Goal: Task Accomplishment & Management: Complete application form

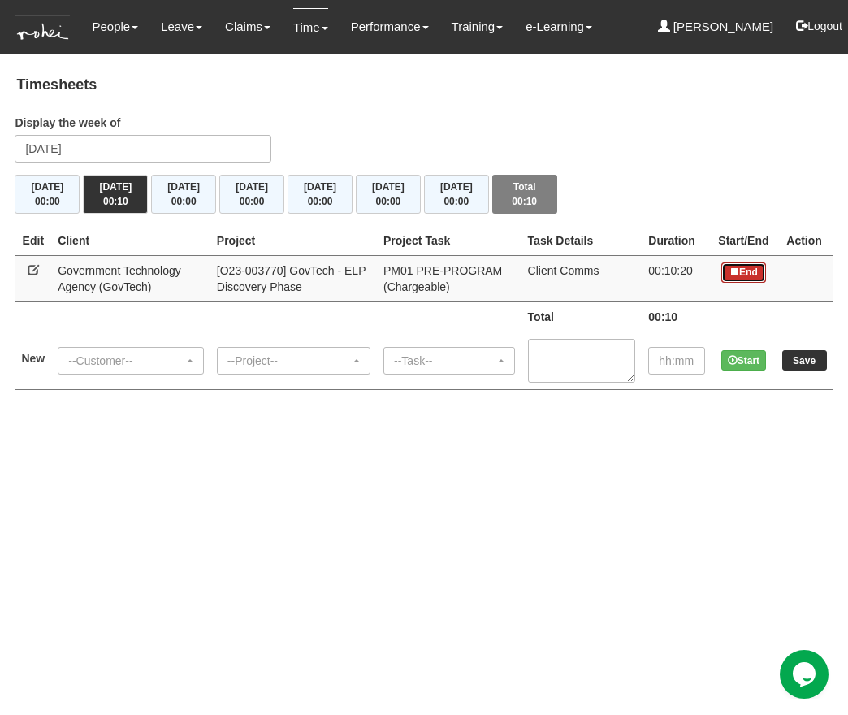
click at [754, 272] on button "End" at bounding box center [743, 272] width 45 height 20
click at [179, 360] on div "--Customer--" at bounding box center [125, 361] width 115 height 16
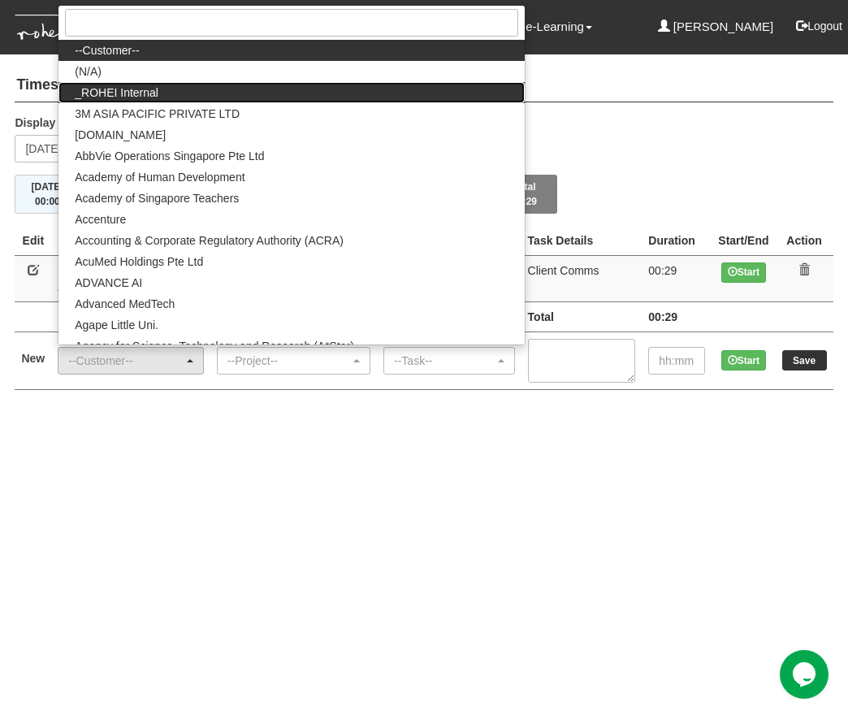
click at [224, 93] on link "_ROHEI Internal" at bounding box center [290, 92] width 465 height 21
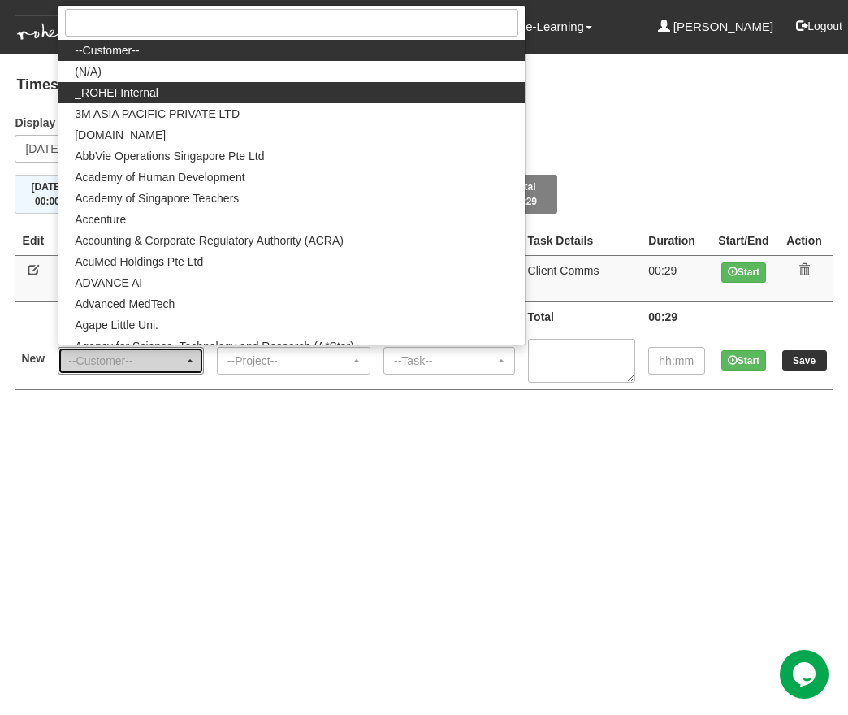
select select "397"
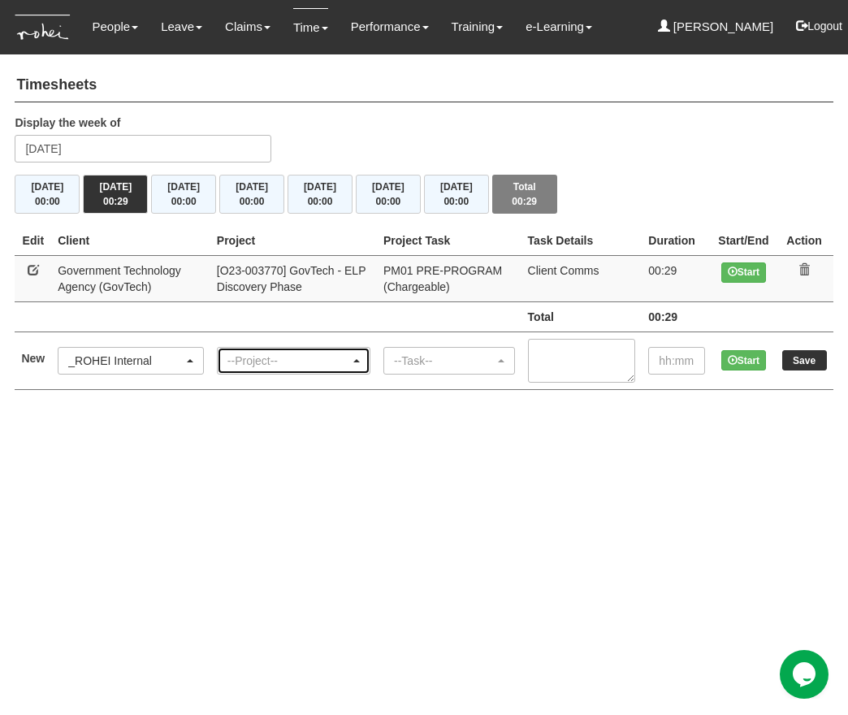
click at [321, 370] on div "--Project--" at bounding box center [294, 361] width 152 height 26
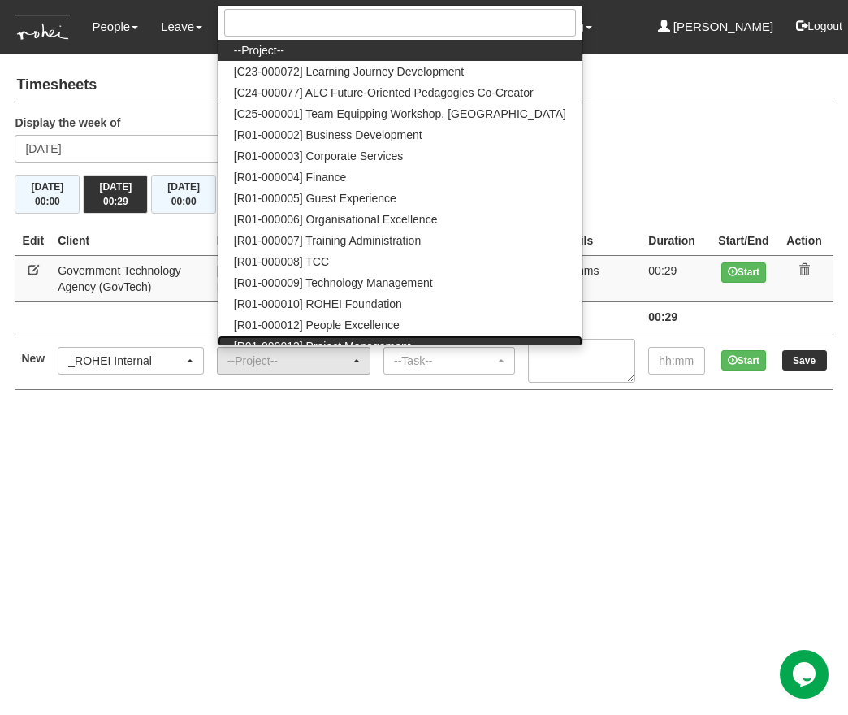
click at [390, 338] on span "[R01-000013] Project Management" at bounding box center [322, 346] width 177 height 16
select select "1495"
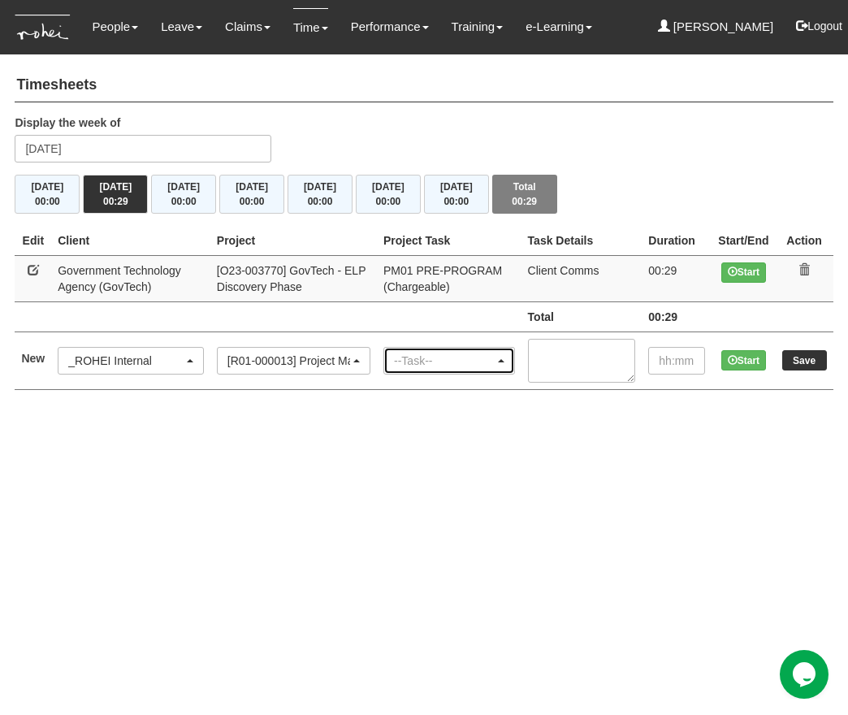
click at [429, 366] on div "--Task--" at bounding box center [444, 361] width 101 height 16
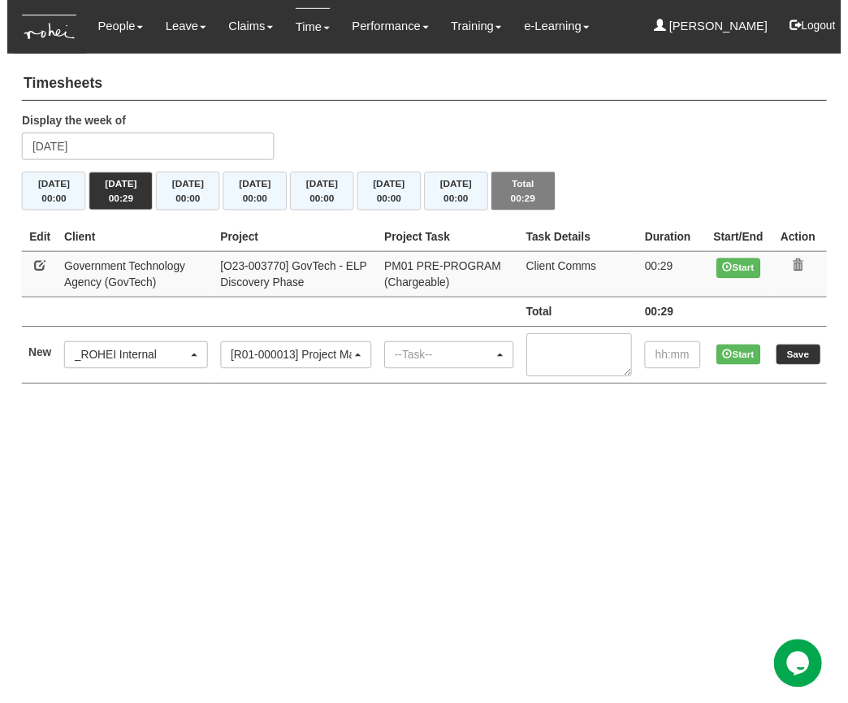
scroll to position [0, 184]
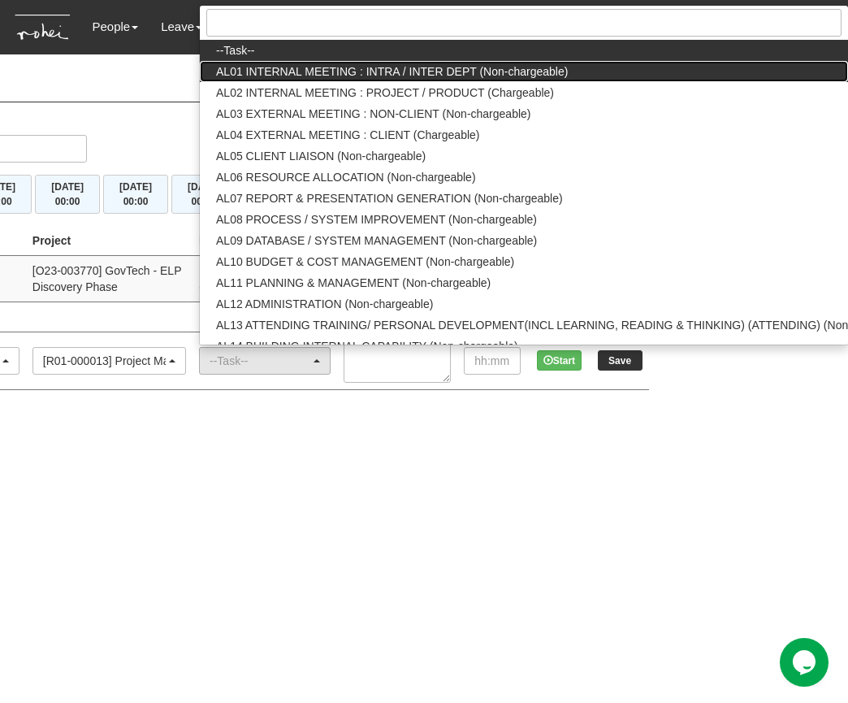
click at [487, 73] on span "AL01 INTERNAL MEETING : INTRA / INTER DEPT (Non-chargeable)" at bounding box center [392, 71] width 352 height 16
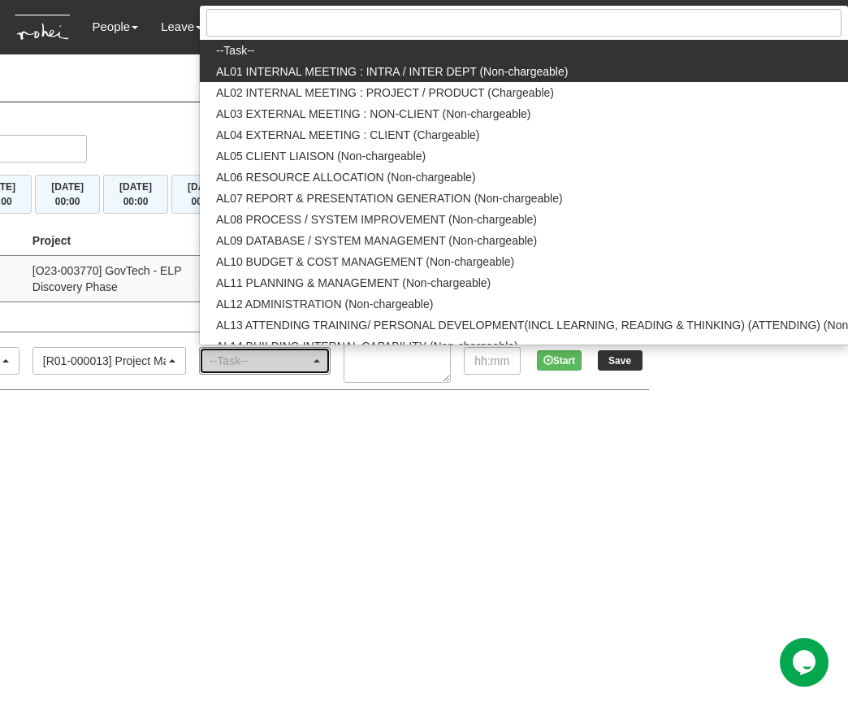
select select "40"
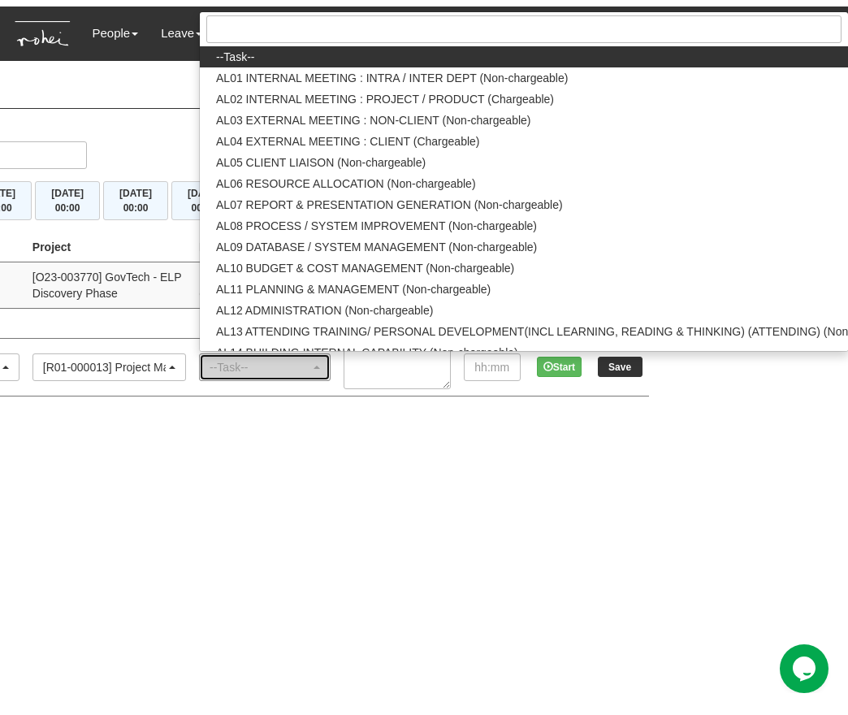
scroll to position [0, 0]
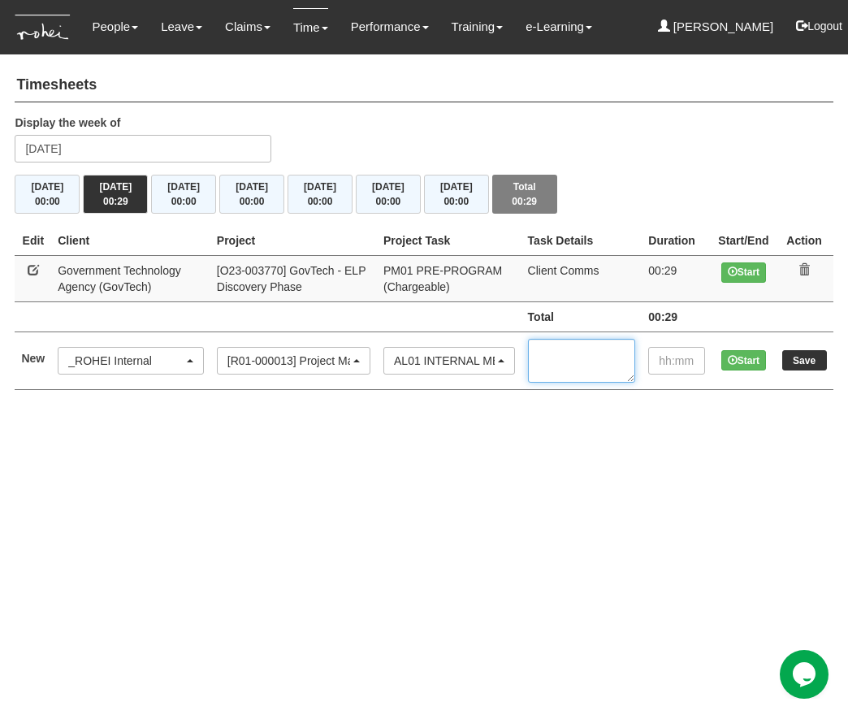
click at [575, 361] on textarea at bounding box center [582, 361] width 108 height 44
type textarea "PM TTh"
type input "01:20"
click at [787, 355] on input "Save" at bounding box center [804, 360] width 45 height 20
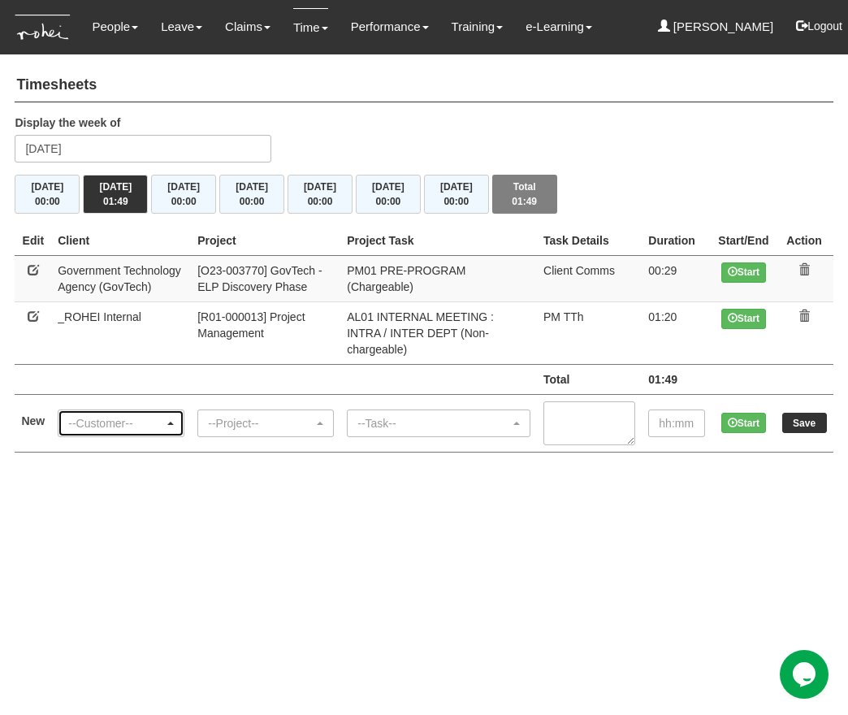
click at [93, 420] on button "--Customer--" at bounding box center [121, 423] width 127 height 28
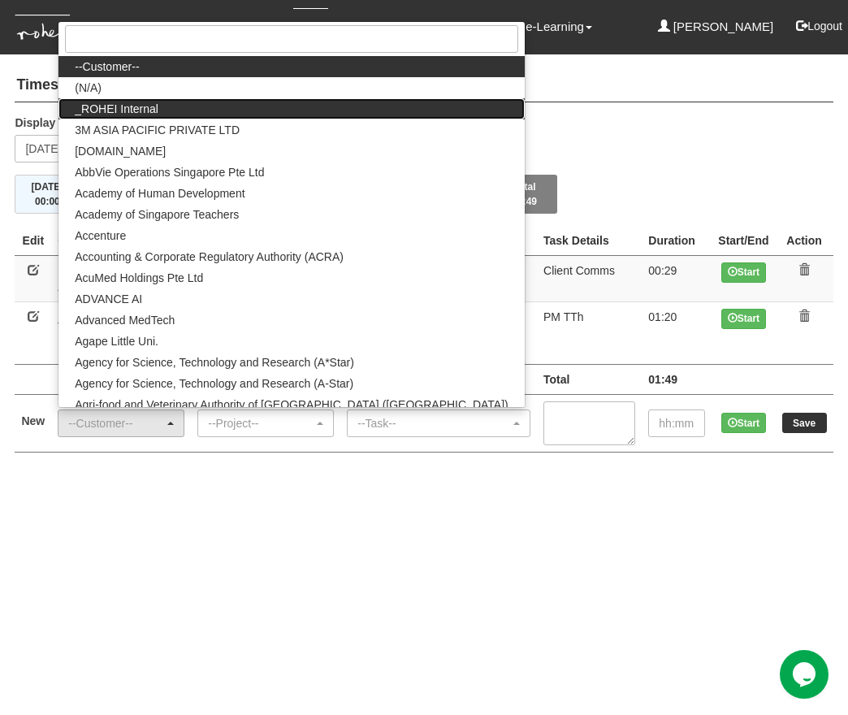
click at [161, 98] on link "_ROHEI Internal" at bounding box center [290, 108] width 465 height 21
select select "397"
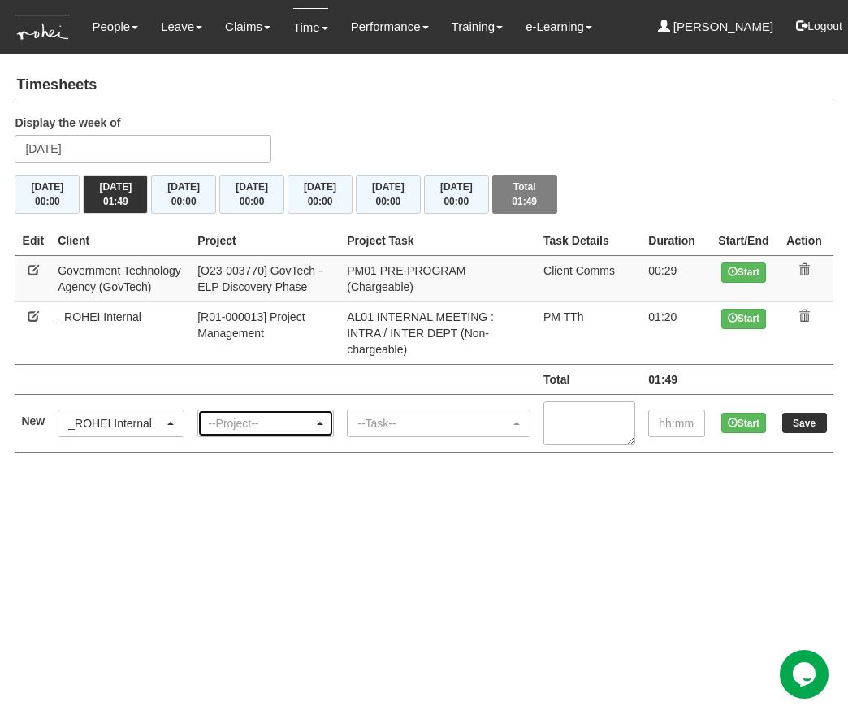
click at [262, 415] on div "--Project--" at bounding box center [261, 423] width 106 height 16
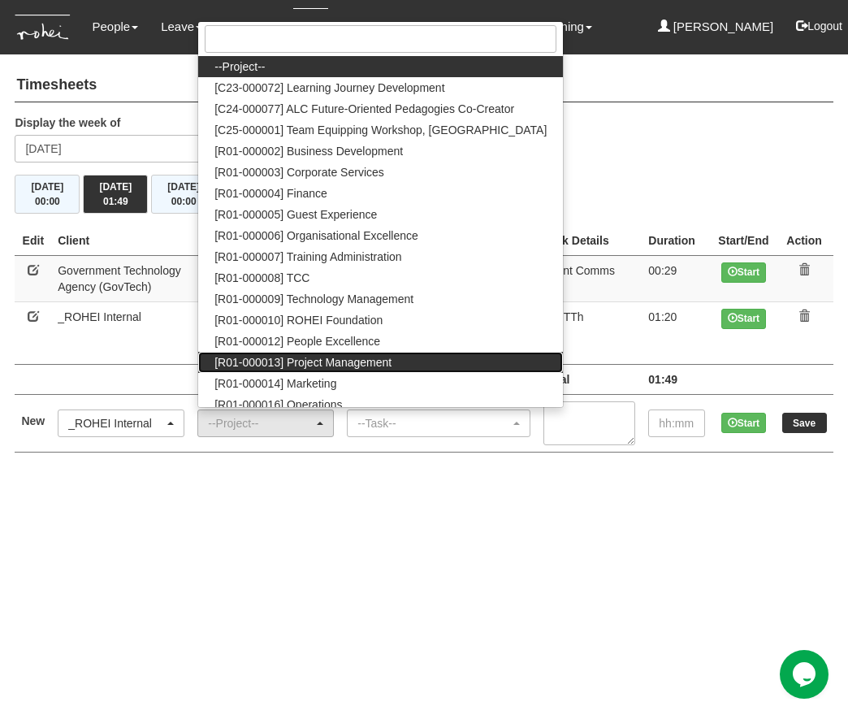
click at [340, 354] on span "[R01-000013] Project Management" at bounding box center [302, 362] width 177 height 16
select select "1495"
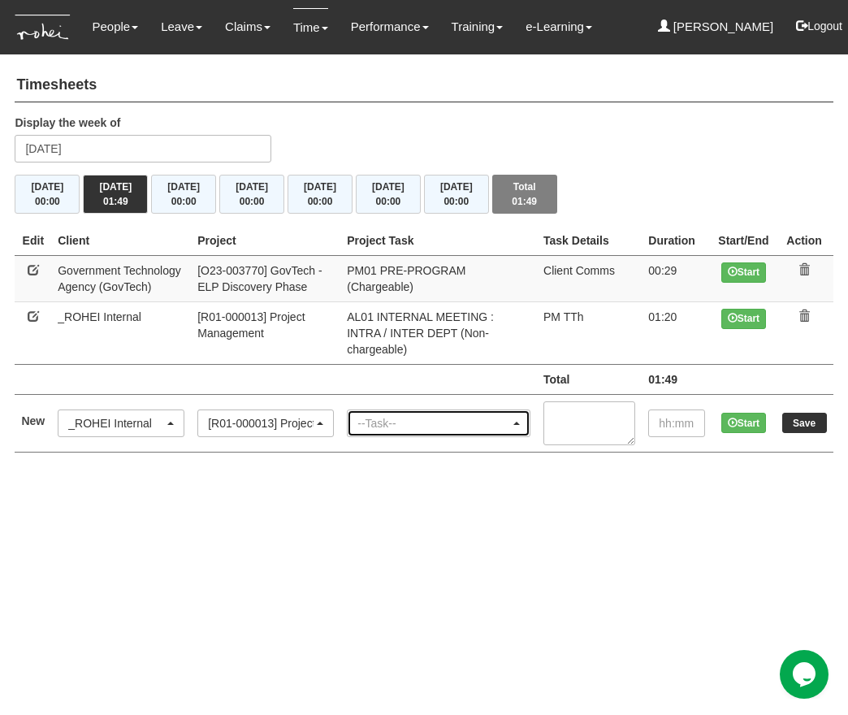
click at [411, 415] on div "--Task--" at bounding box center [433, 423] width 153 height 16
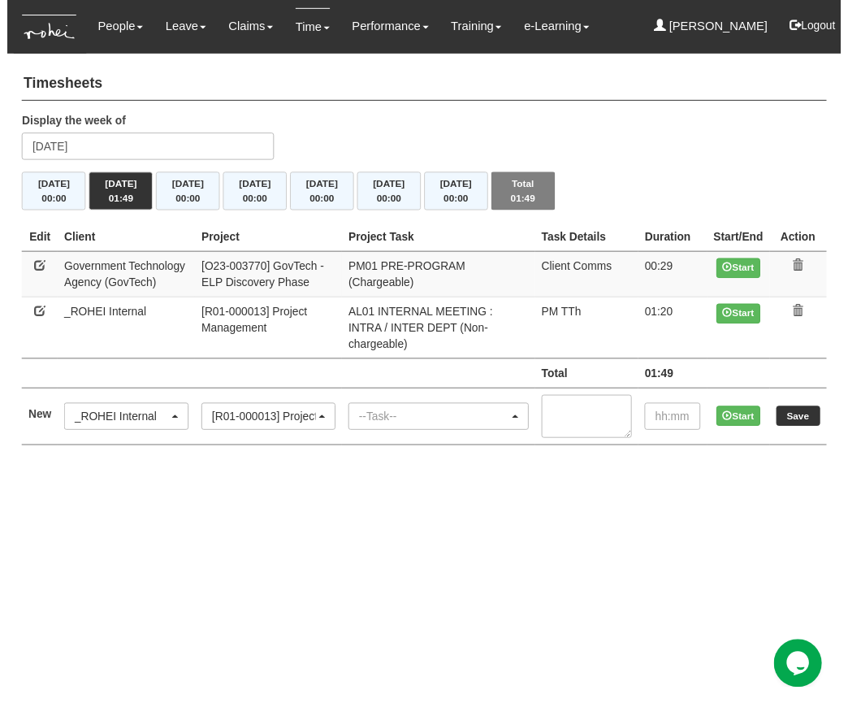
scroll to position [0, 144]
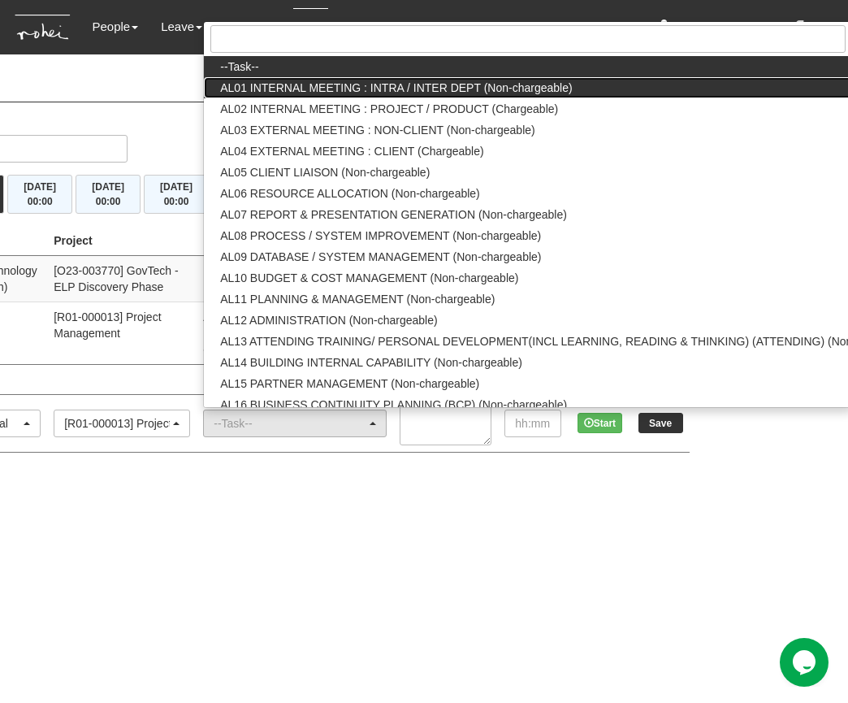
click at [478, 80] on span "AL01 INTERNAL MEETING : INTRA / INTER DEPT (Non-chargeable)" at bounding box center [396, 88] width 352 height 16
select select "40"
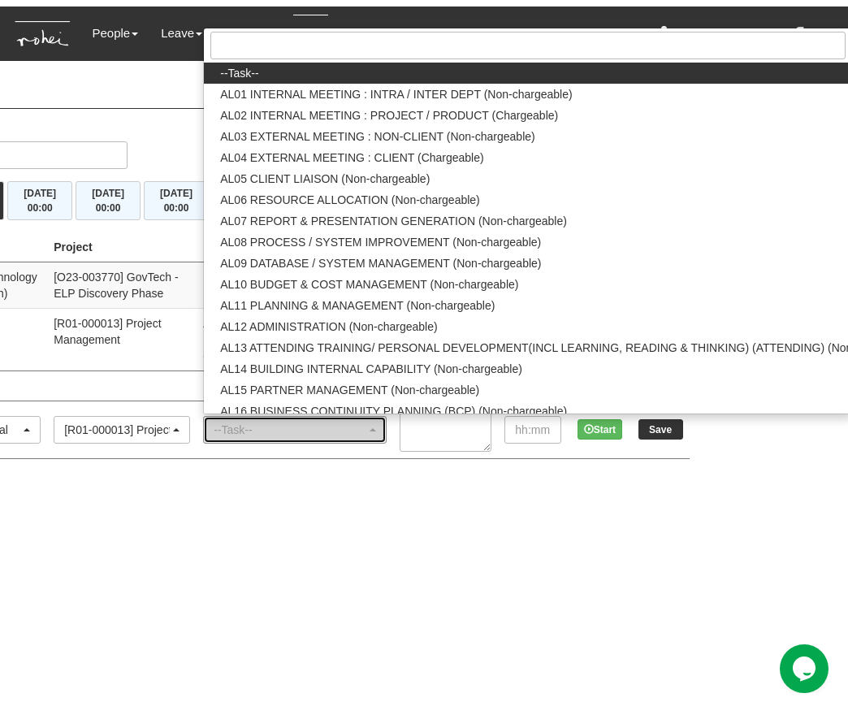
scroll to position [0, 0]
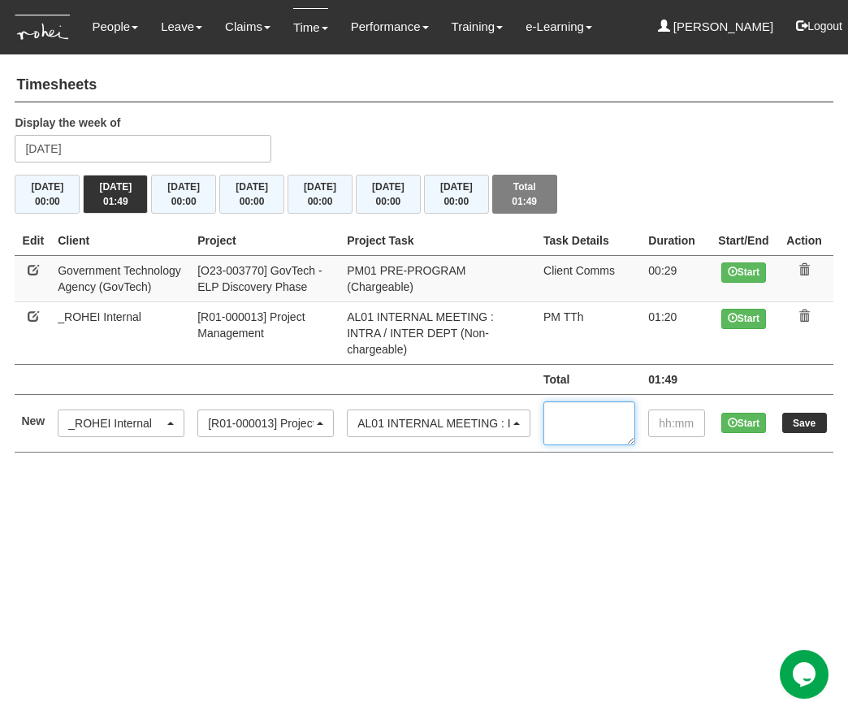
click at [579, 420] on textarea at bounding box center [589, 423] width 92 height 44
type textarea "1-1 [PERSON_NAME]"
type input "01:00"
click at [798, 413] on input "Save" at bounding box center [804, 423] width 45 height 20
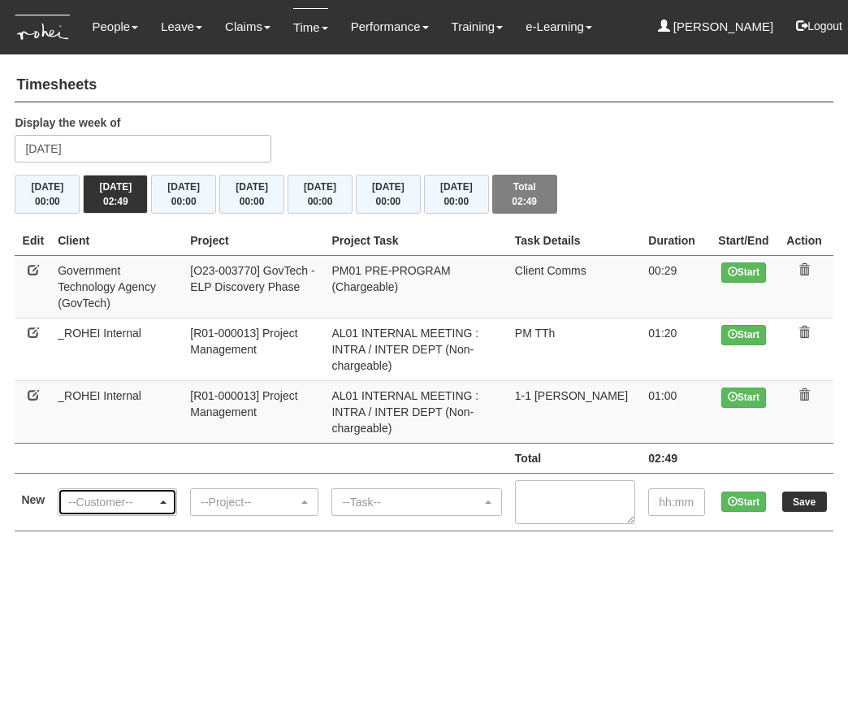
click at [99, 494] on div "--Customer--" at bounding box center [112, 502] width 89 height 16
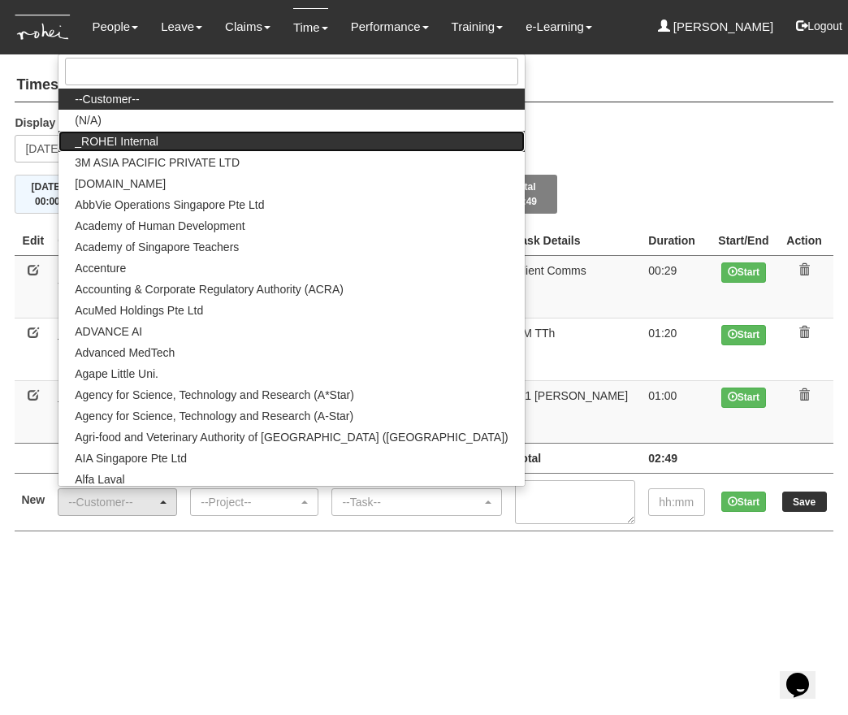
click at [184, 131] on link "_ROHEI Internal" at bounding box center [290, 141] width 465 height 21
select select "397"
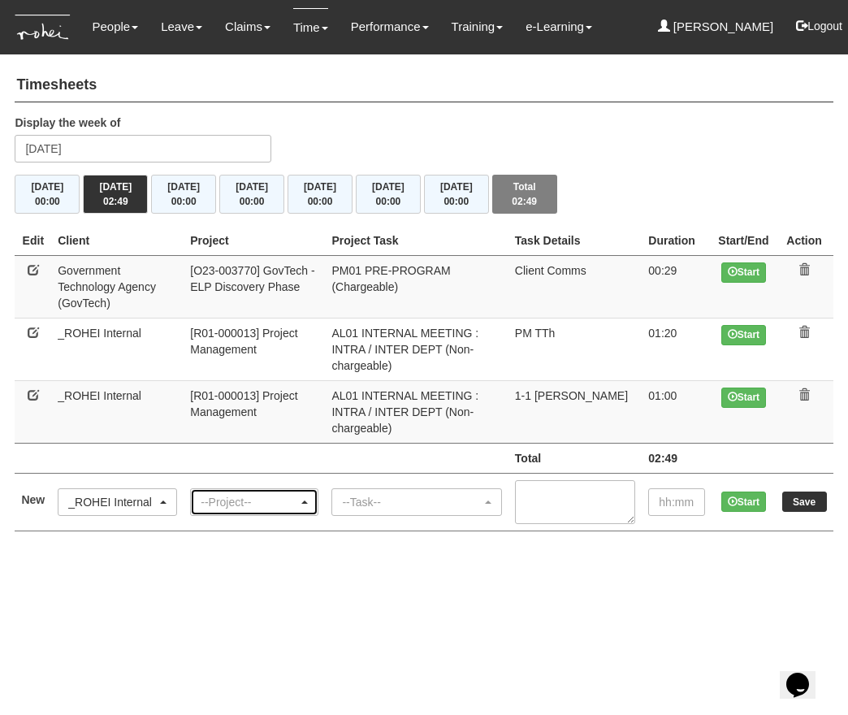
click at [287, 494] on div "--Project--" at bounding box center [249, 502] width 97 height 16
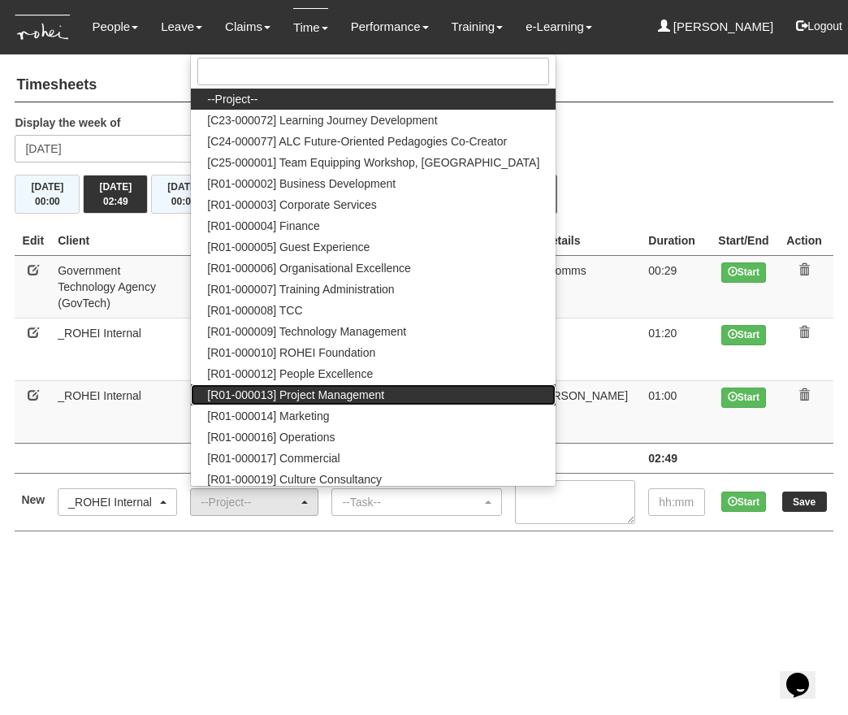
click at [332, 387] on span "[R01-000013] Project Management" at bounding box center [295, 395] width 177 height 16
select select "1495"
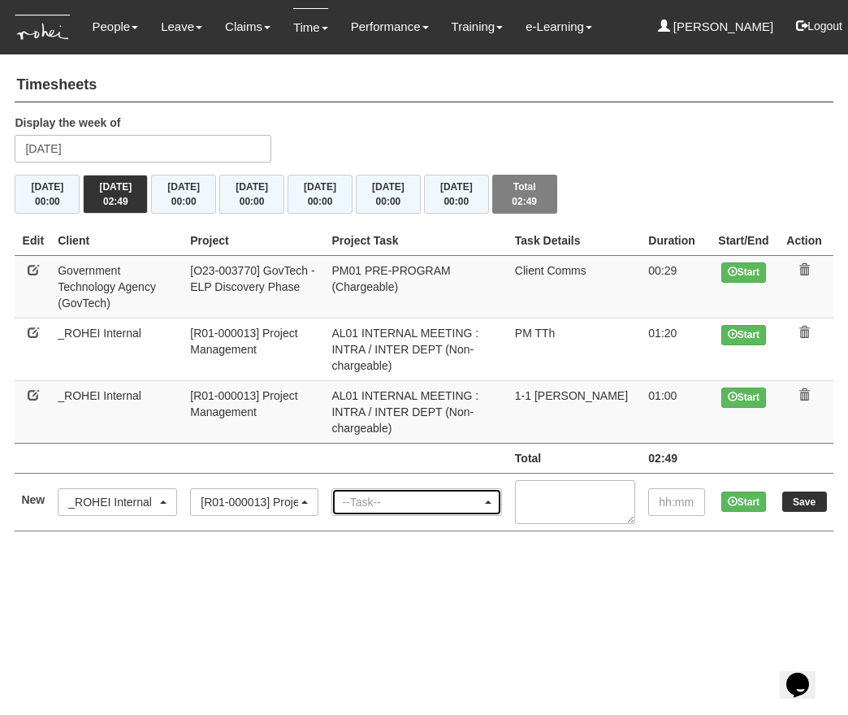
click at [391, 494] on div "--Task--" at bounding box center [411, 502] width 139 height 16
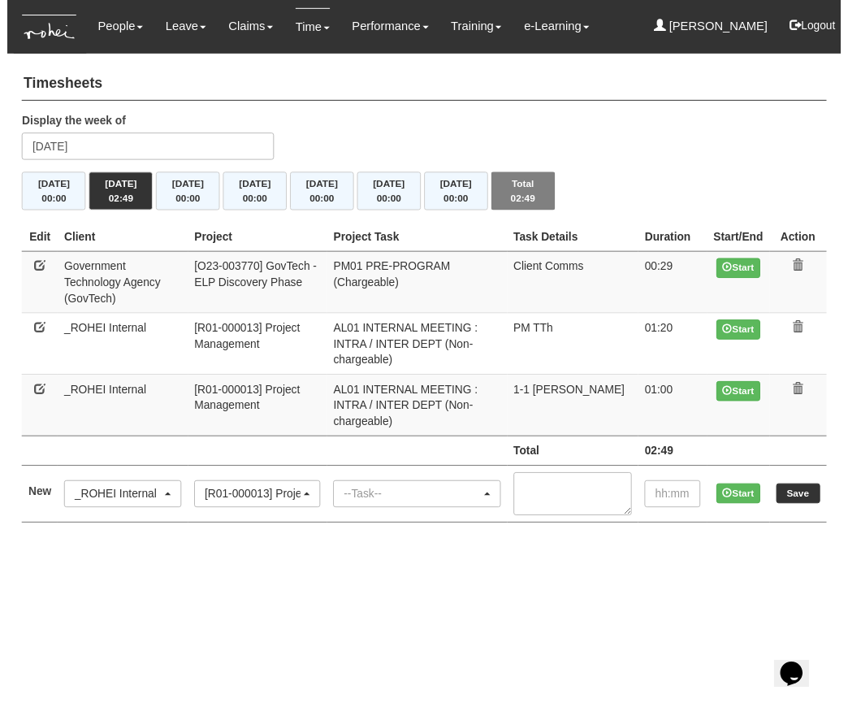
scroll to position [0, 144]
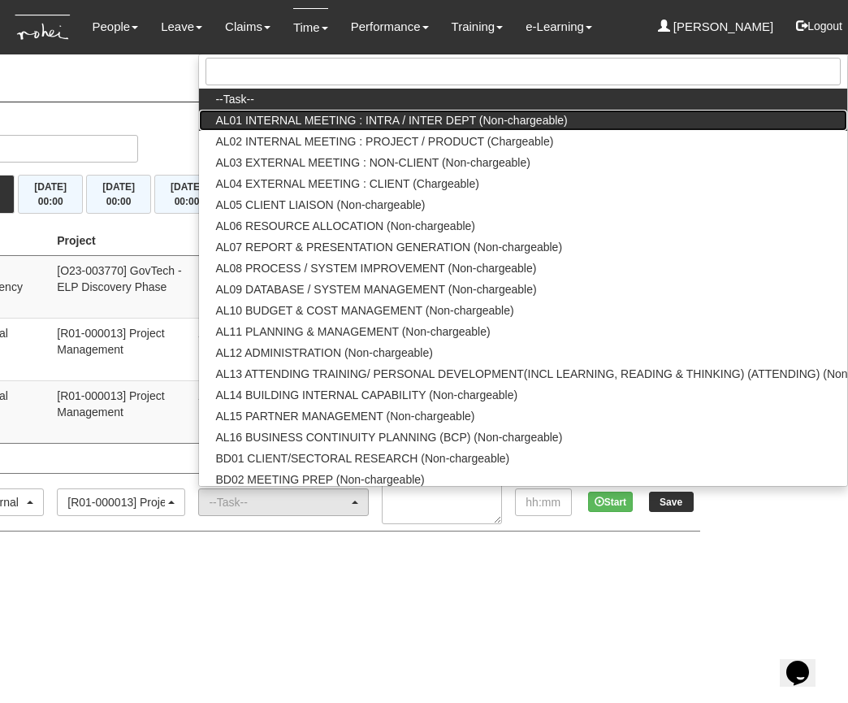
click at [450, 112] on span "AL01 INTERNAL MEETING : INTRA / INTER DEPT (Non-chargeable)" at bounding box center [391, 120] width 352 height 16
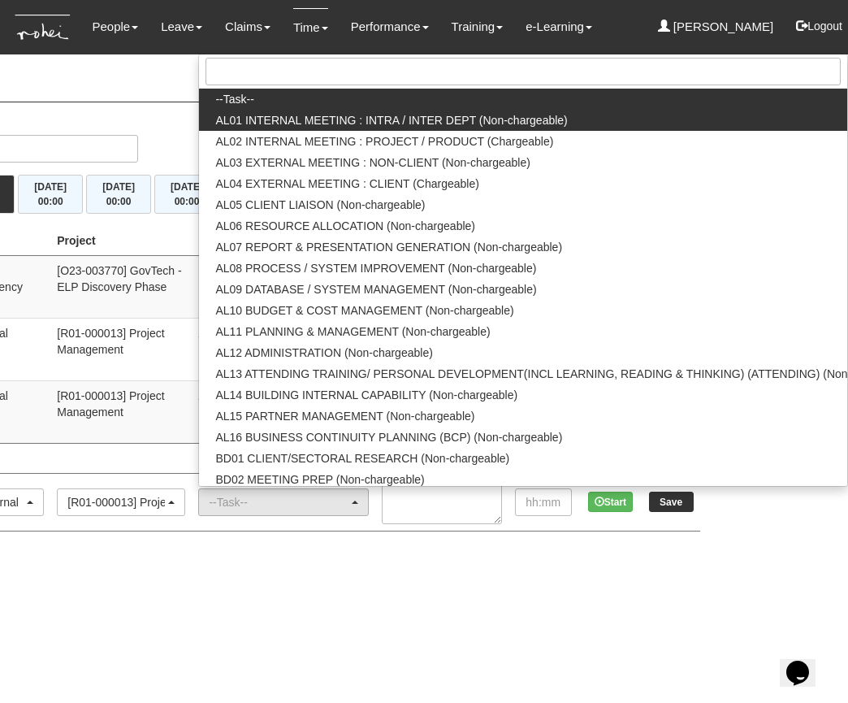
select select "40"
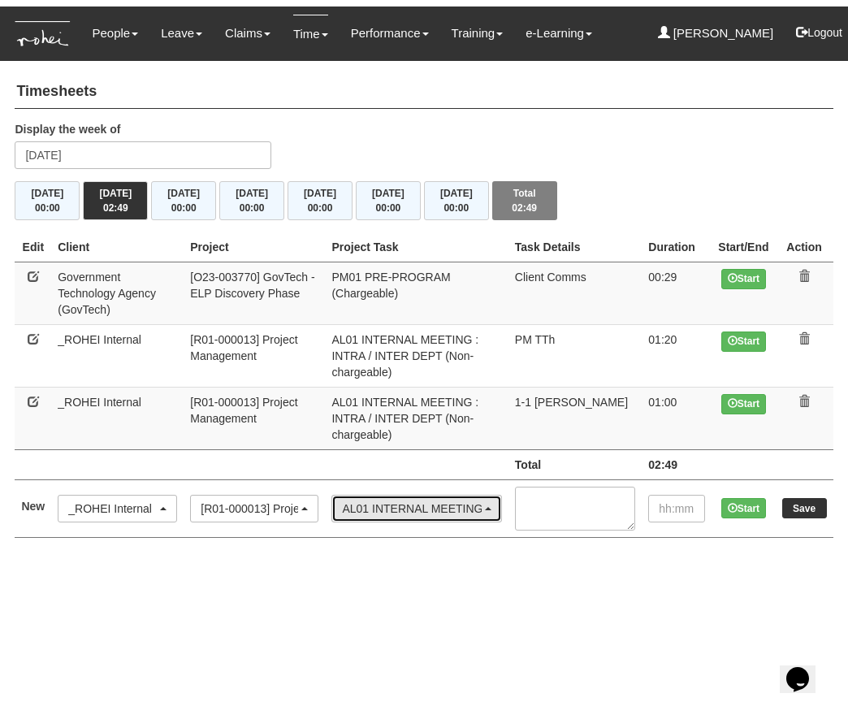
scroll to position [0, 0]
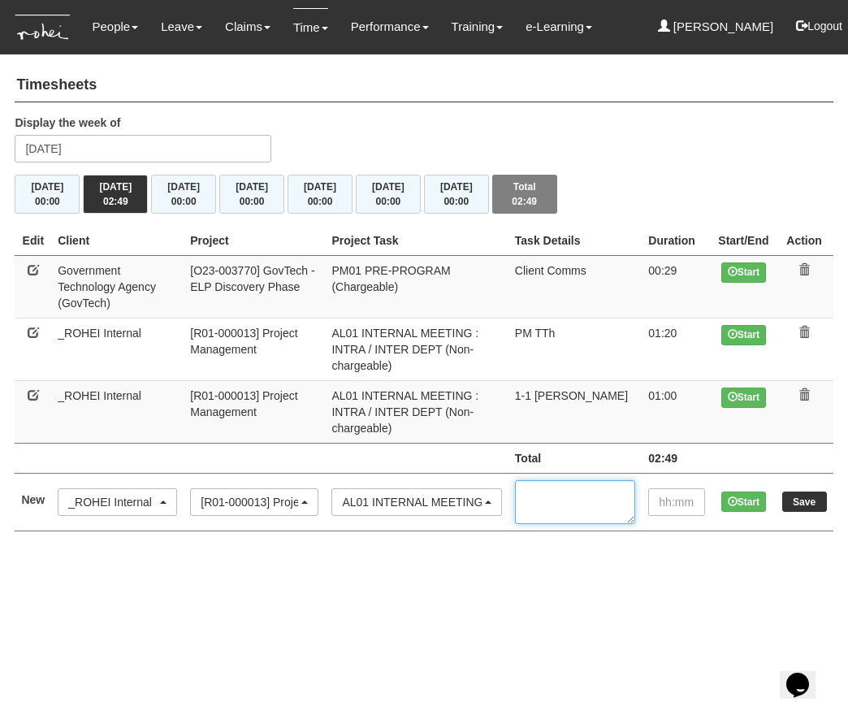
click at [573, 480] on textarea at bounding box center [575, 502] width 121 height 44
type textarea "1-1 [PERSON_NAME]"
type input "00:30"
click at [805, 491] on input "Save" at bounding box center [804, 501] width 45 height 20
